Goal: Transaction & Acquisition: Purchase product/service

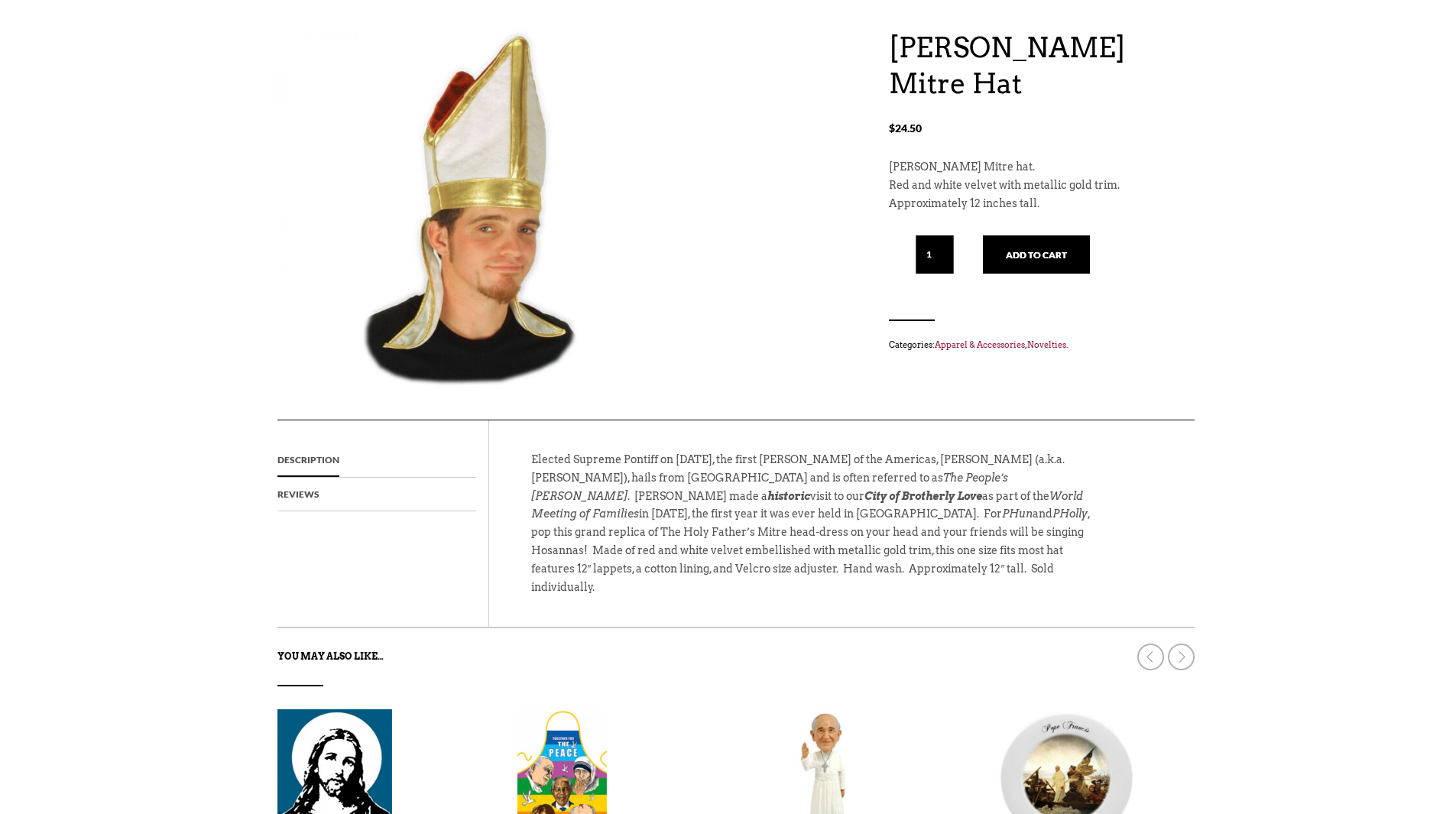
scroll to position [459, 0]
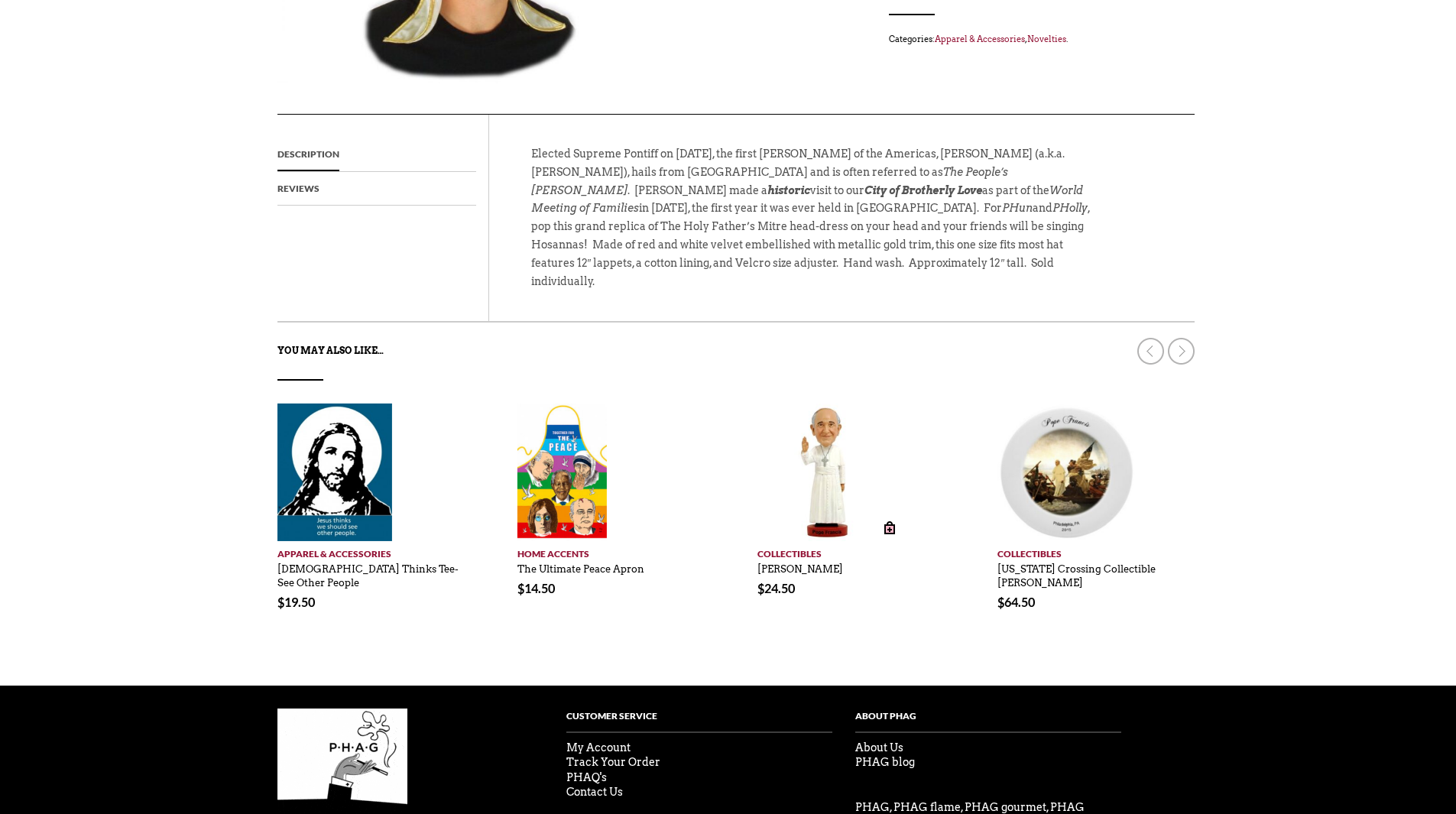
click at [829, 452] on img at bounding box center [826, 472] width 138 height 138
